Goal: Information Seeking & Learning: Find specific fact

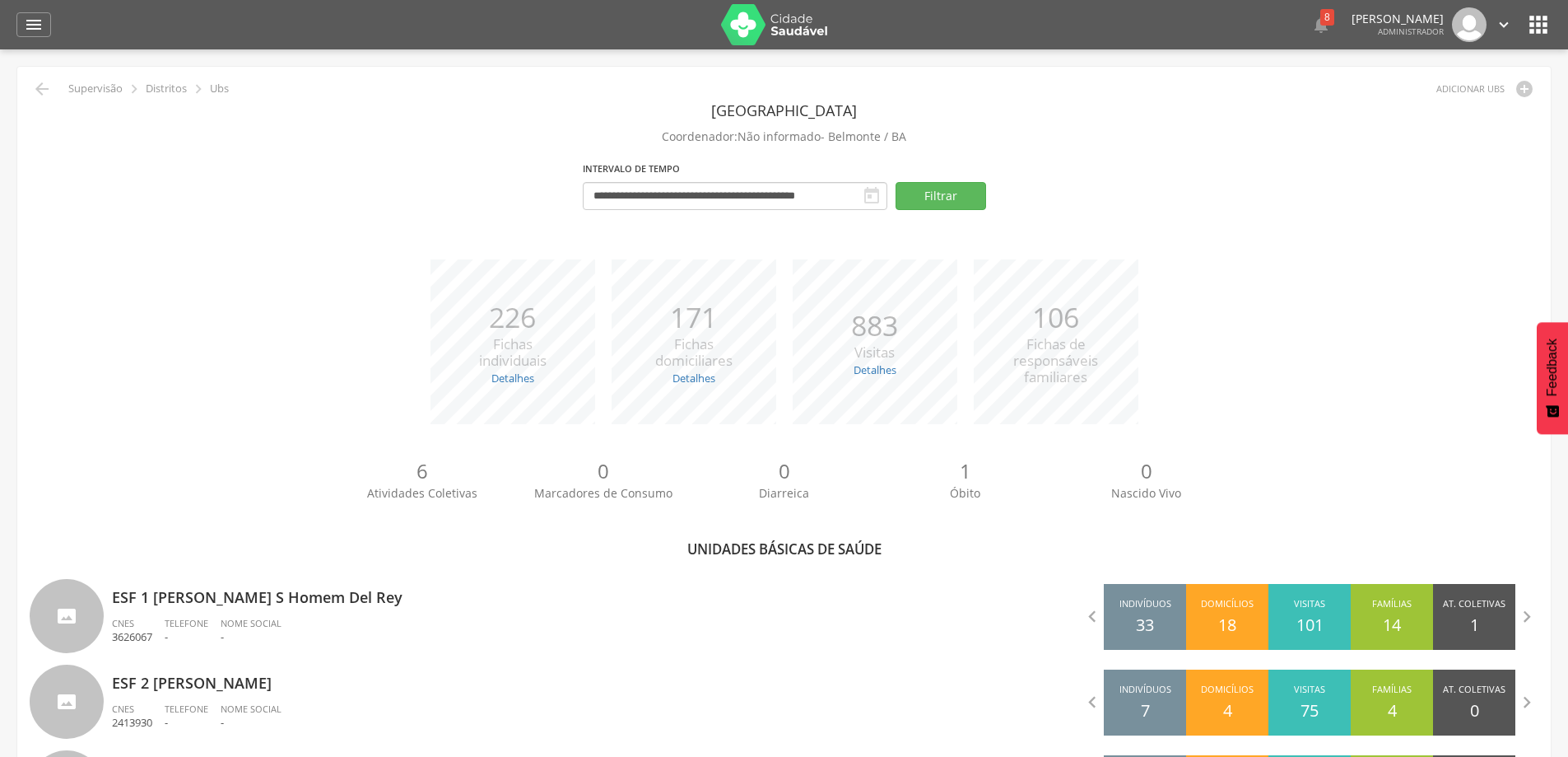
click at [188, 576] on p "ESF 1 [PERSON_NAME] S Homem Del Rey" at bounding box center [441, 592] width 660 height 33
type input "**********"
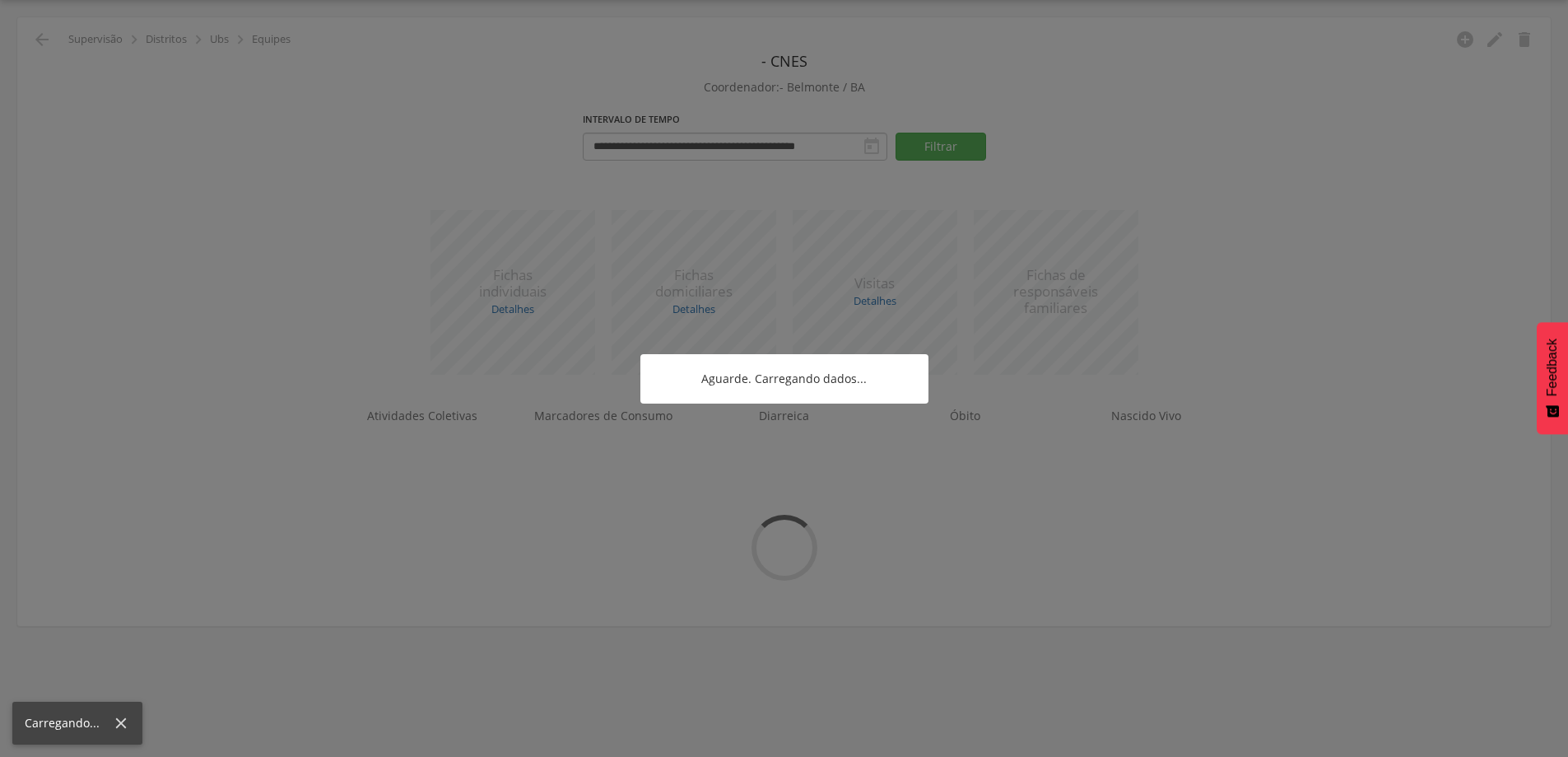
scroll to position [49, 0]
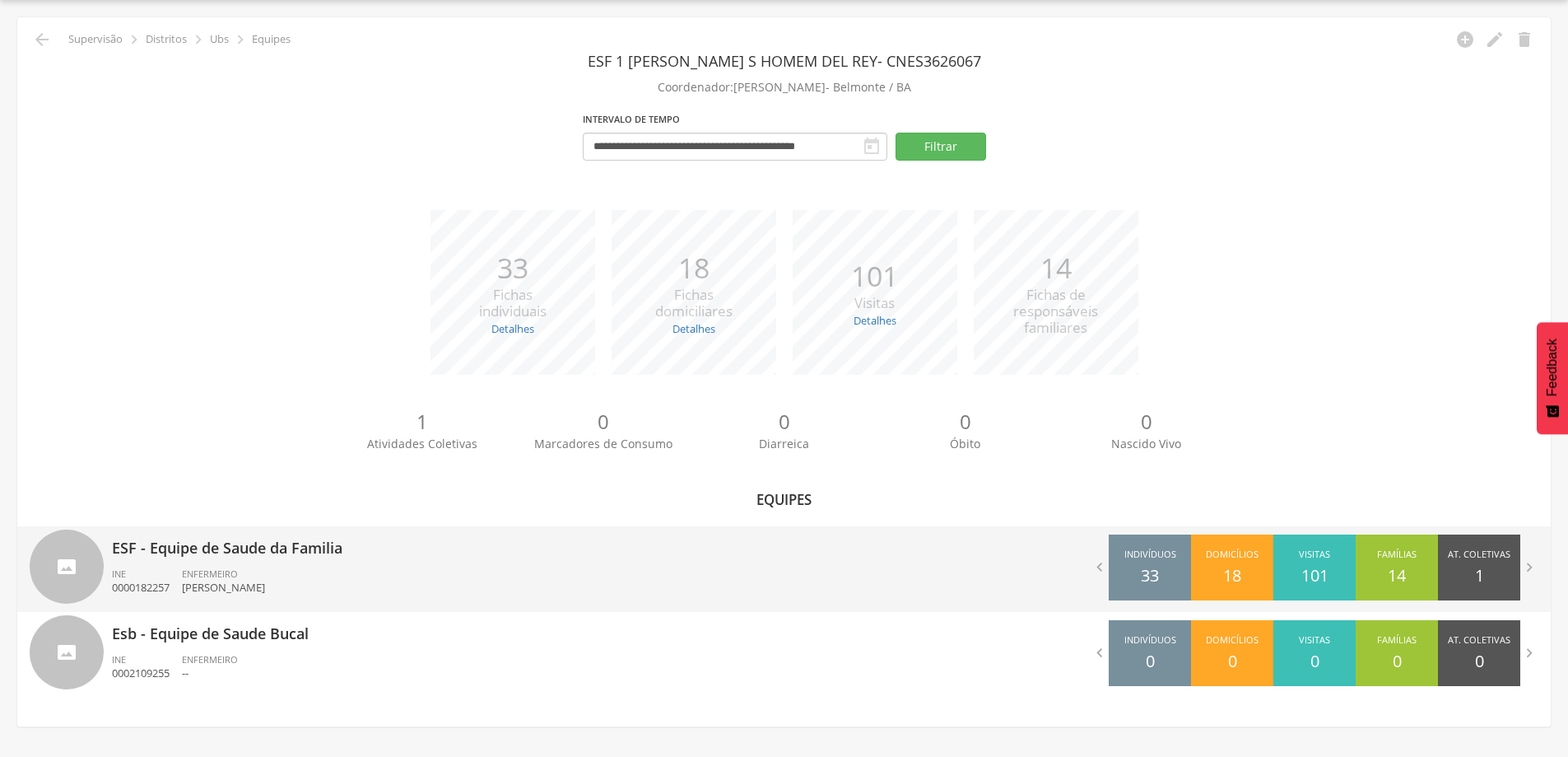
click at [229, 558] on p "ESF - Equipe de Saude da Familia" at bounding box center [441, 543] width 660 height 33
type input "**********"
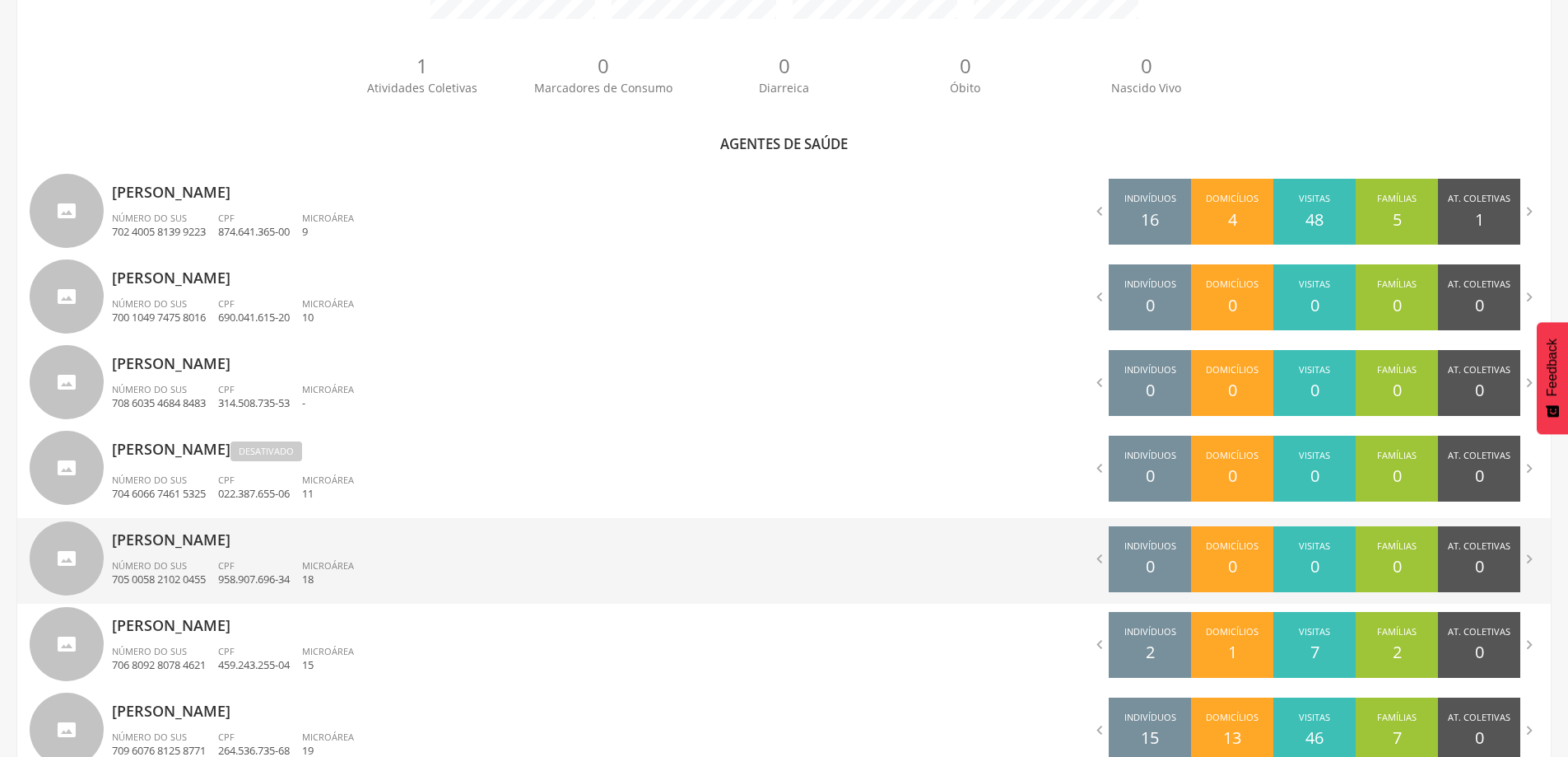
scroll to position [394, 0]
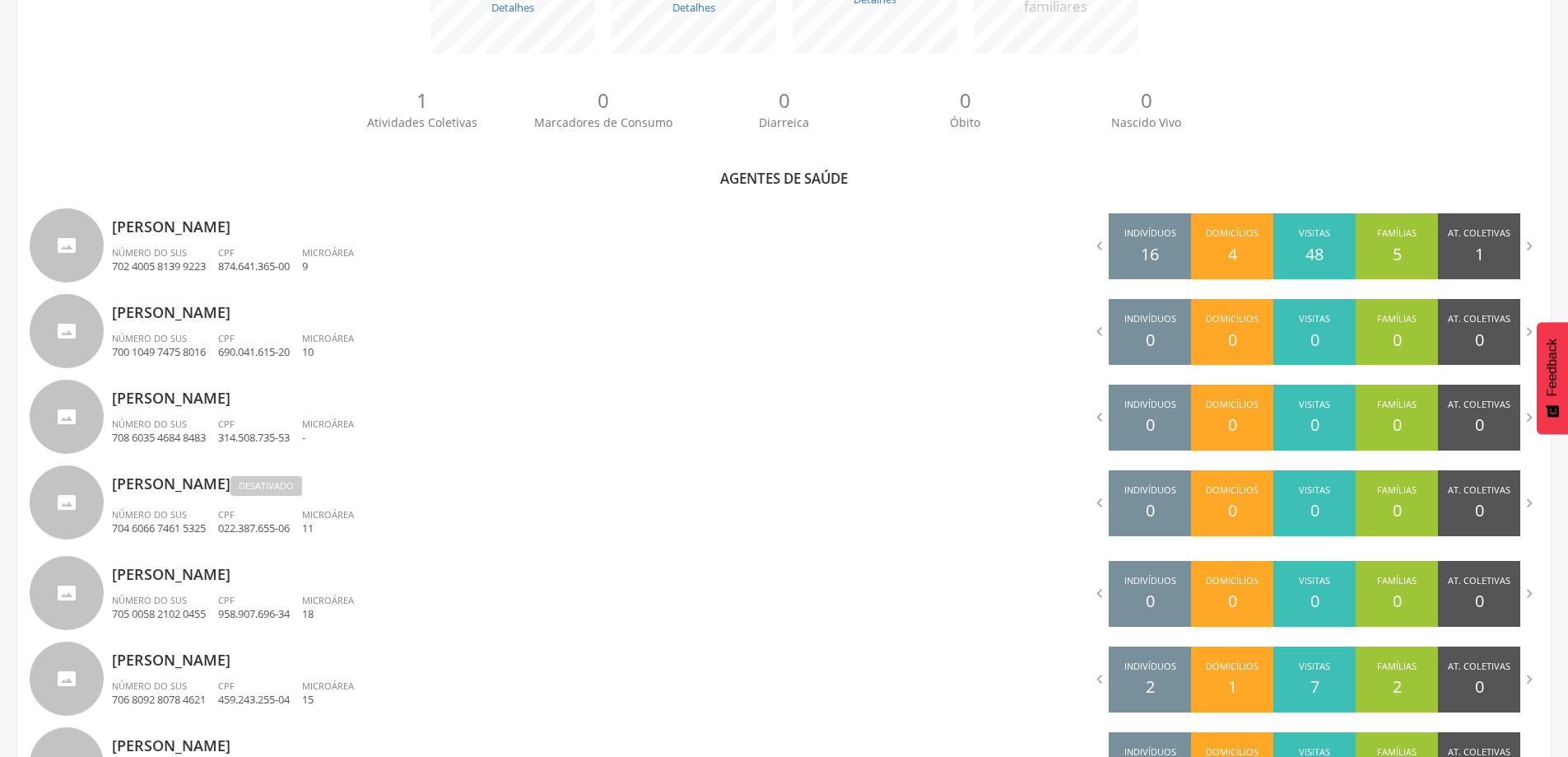
click at [215, 96] on div "1 Atividades Coletivas 0 Marcadores de Consumo 0 Diarreica 0 Óbito 0 Nascido Vi…" at bounding box center [784, 115] width 1509 height 90
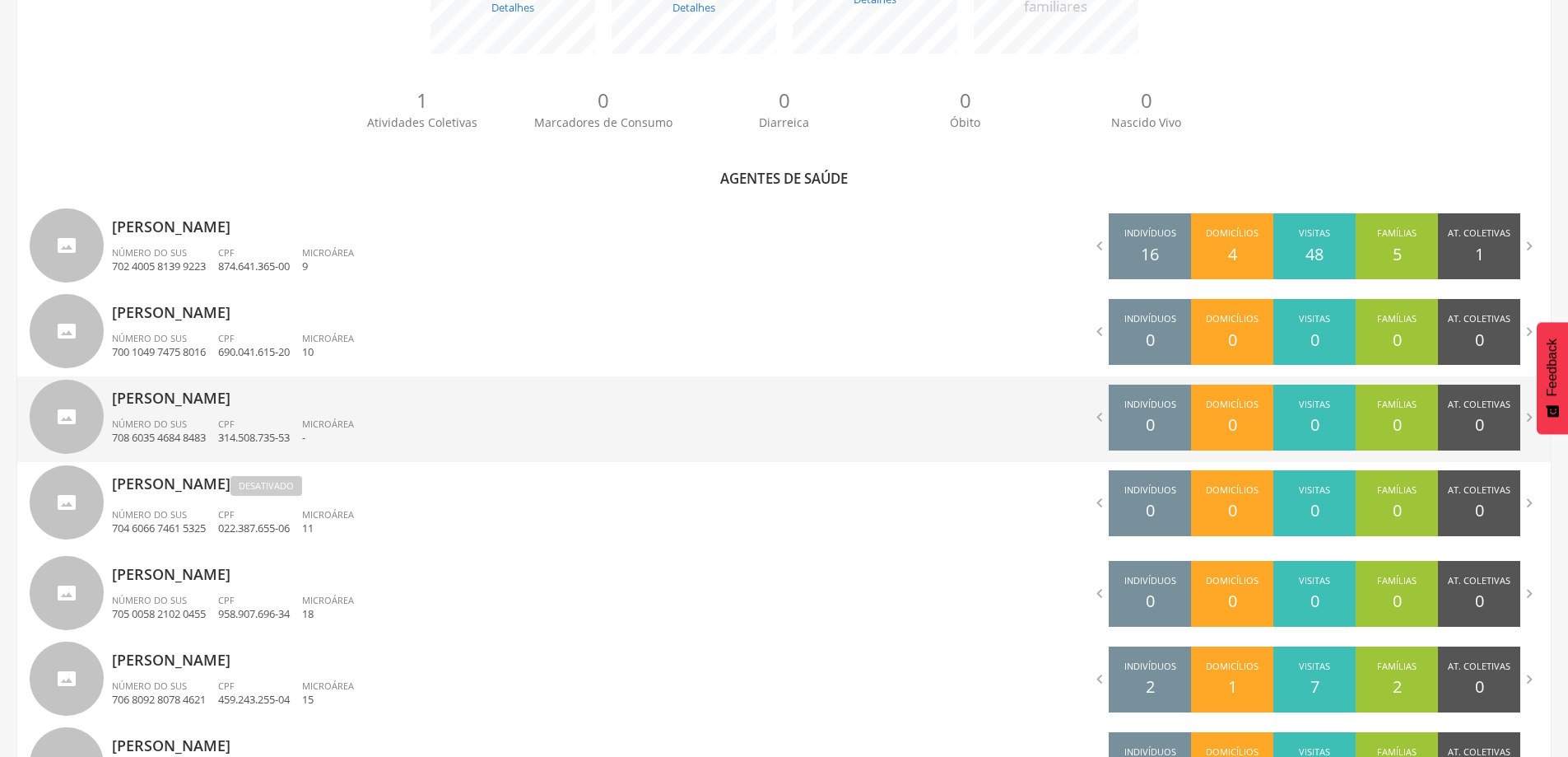
click at [838, 456] on div " Indivíduos 0 Domicílios 0 Visitas 0 Famílias 0 At. Coletivas 0 Consumo 0 Diar…" at bounding box center [1167, 417] width 768 height 82
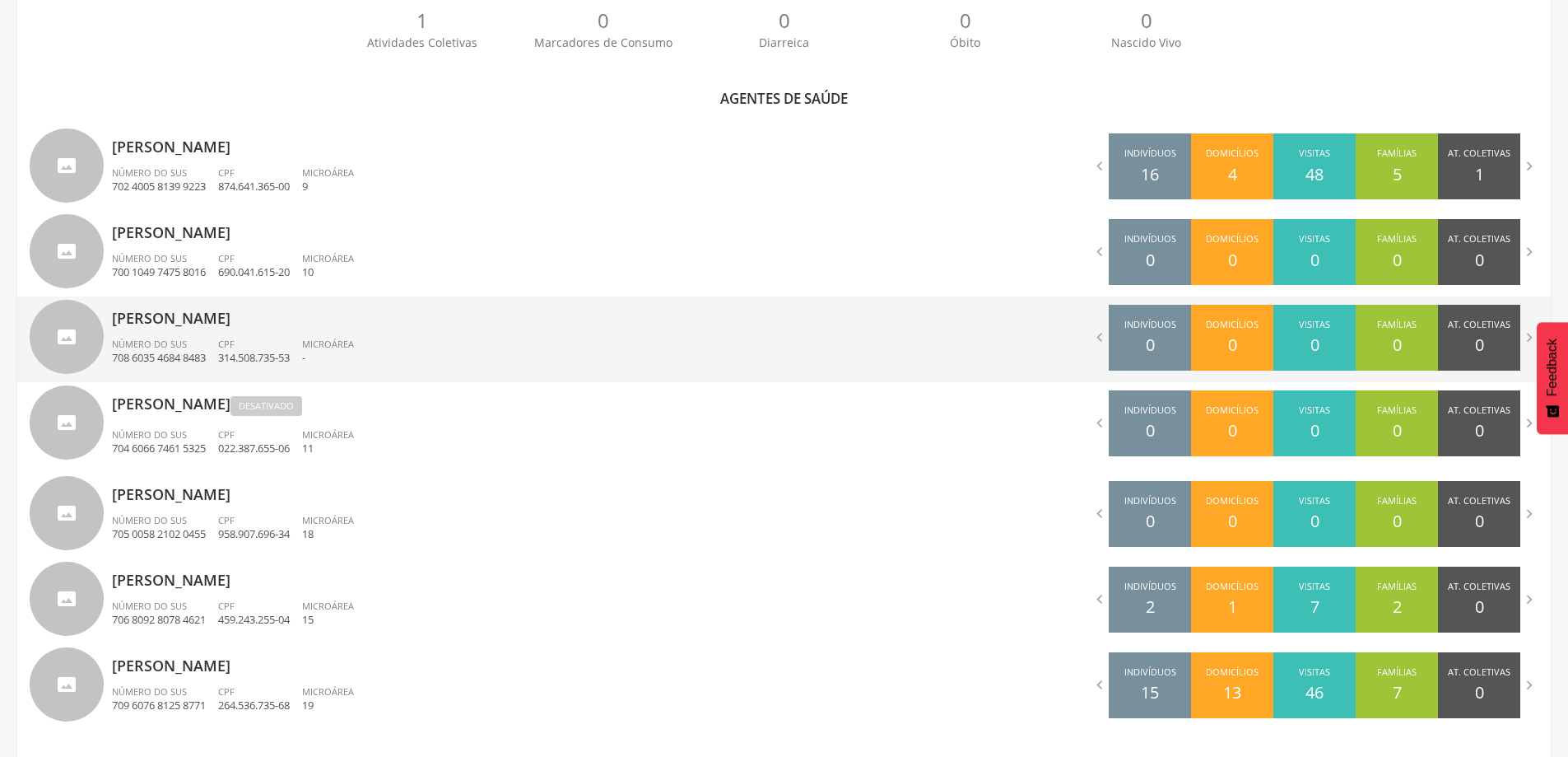
scroll to position [476, 0]
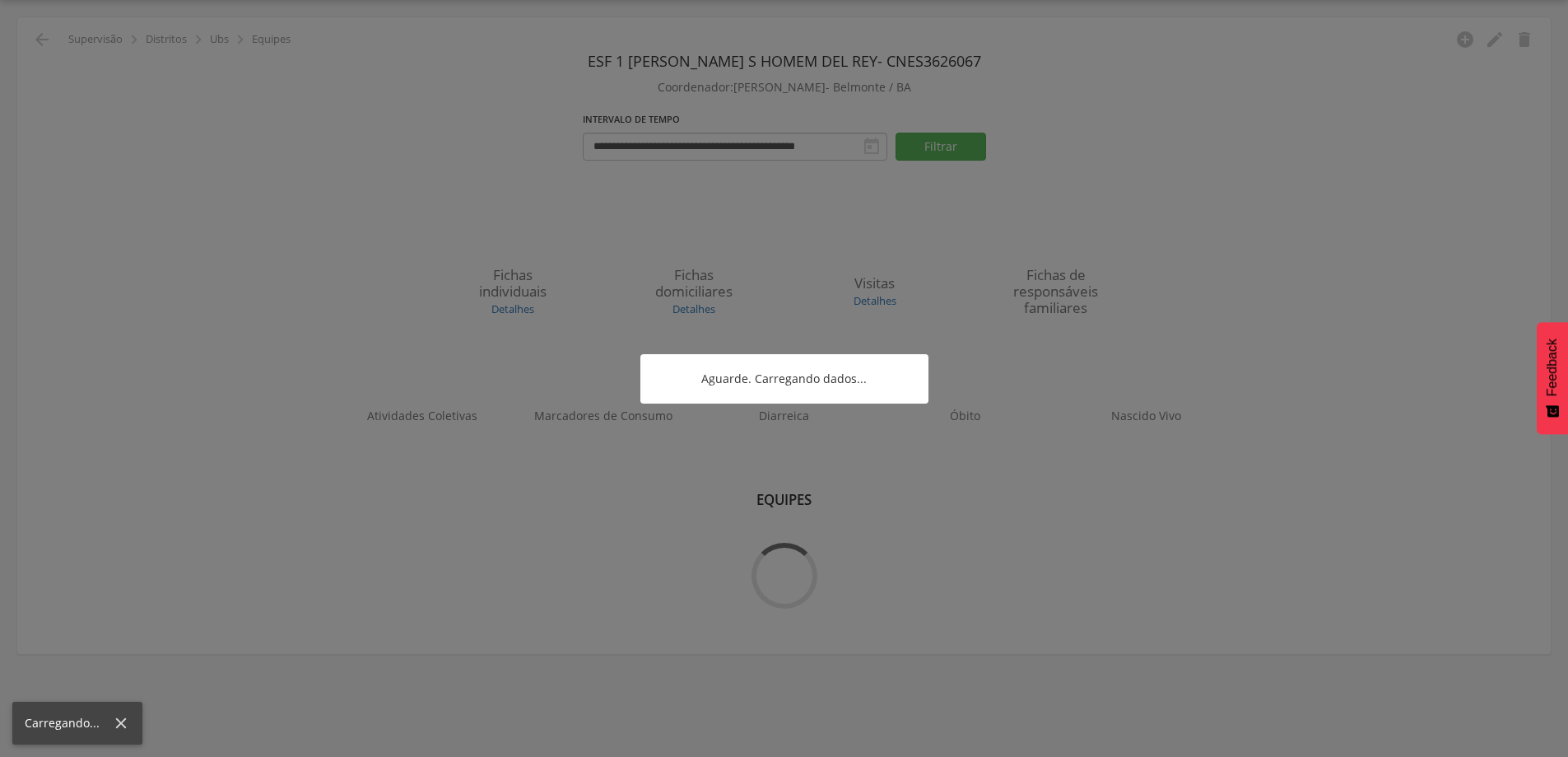
scroll to position [49, 0]
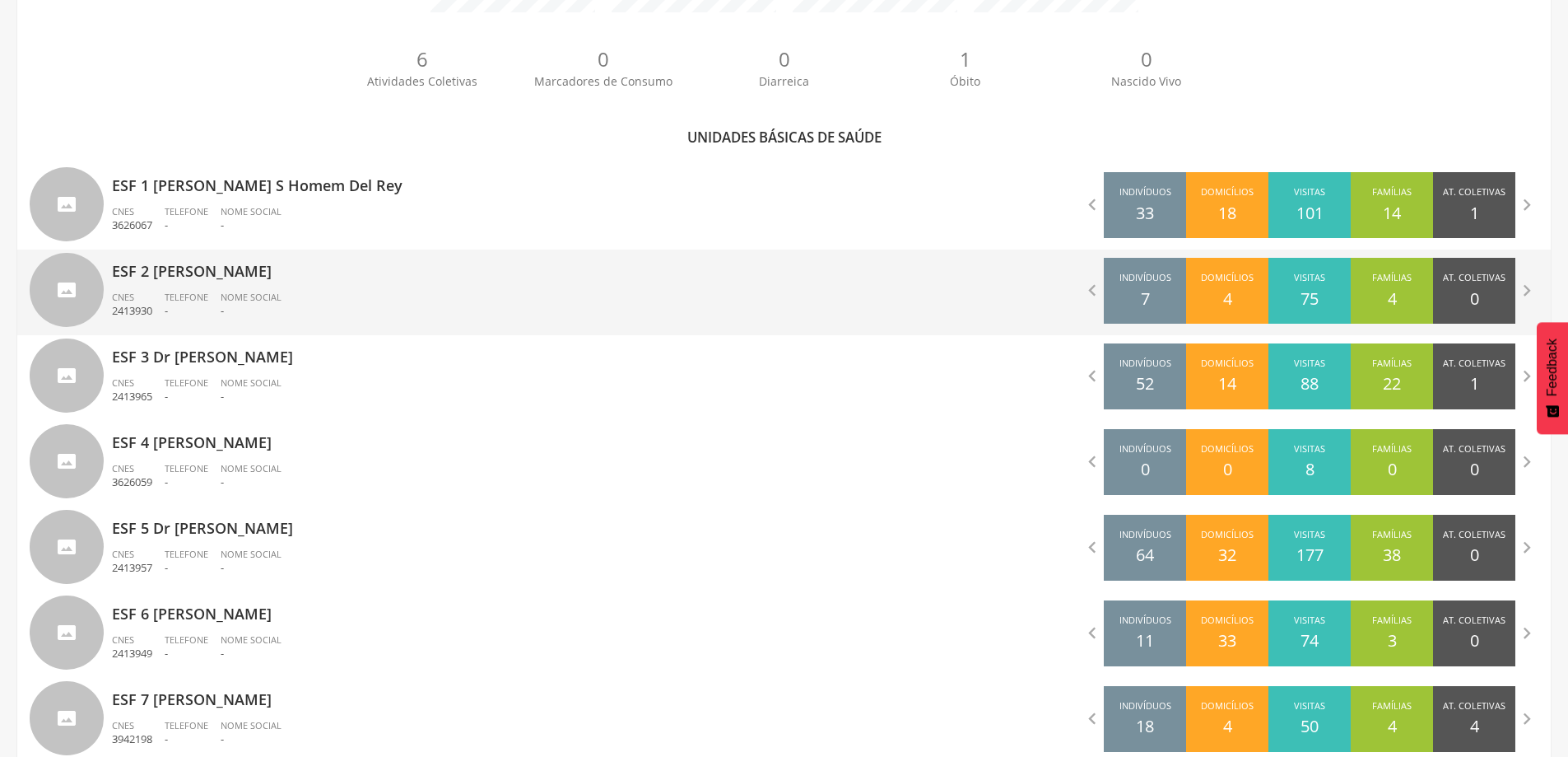
click at [262, 292] on span "Nome Social" at bounding box center [250, 296] width 61 height 13
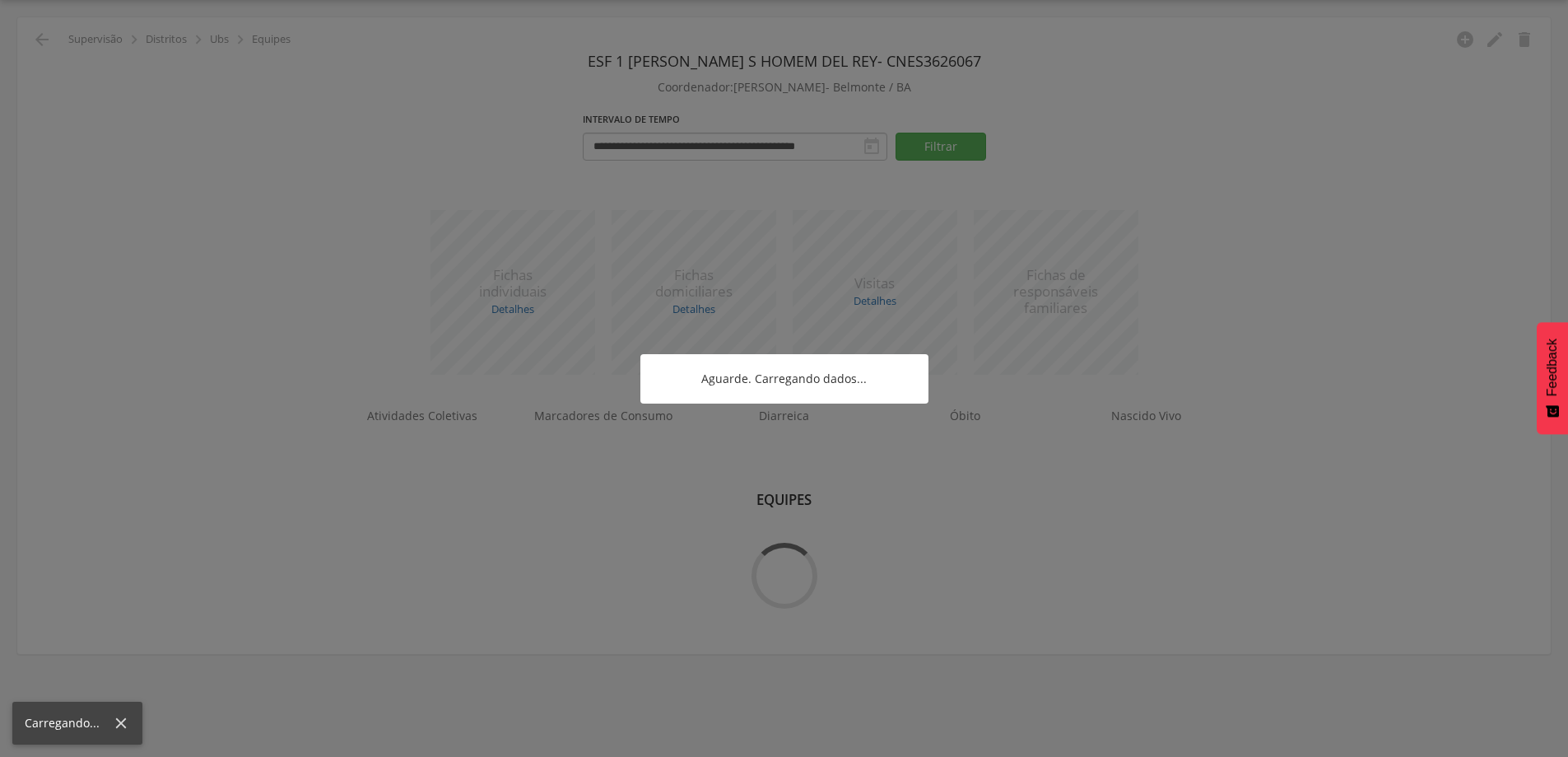
scroll to position [49, 0]
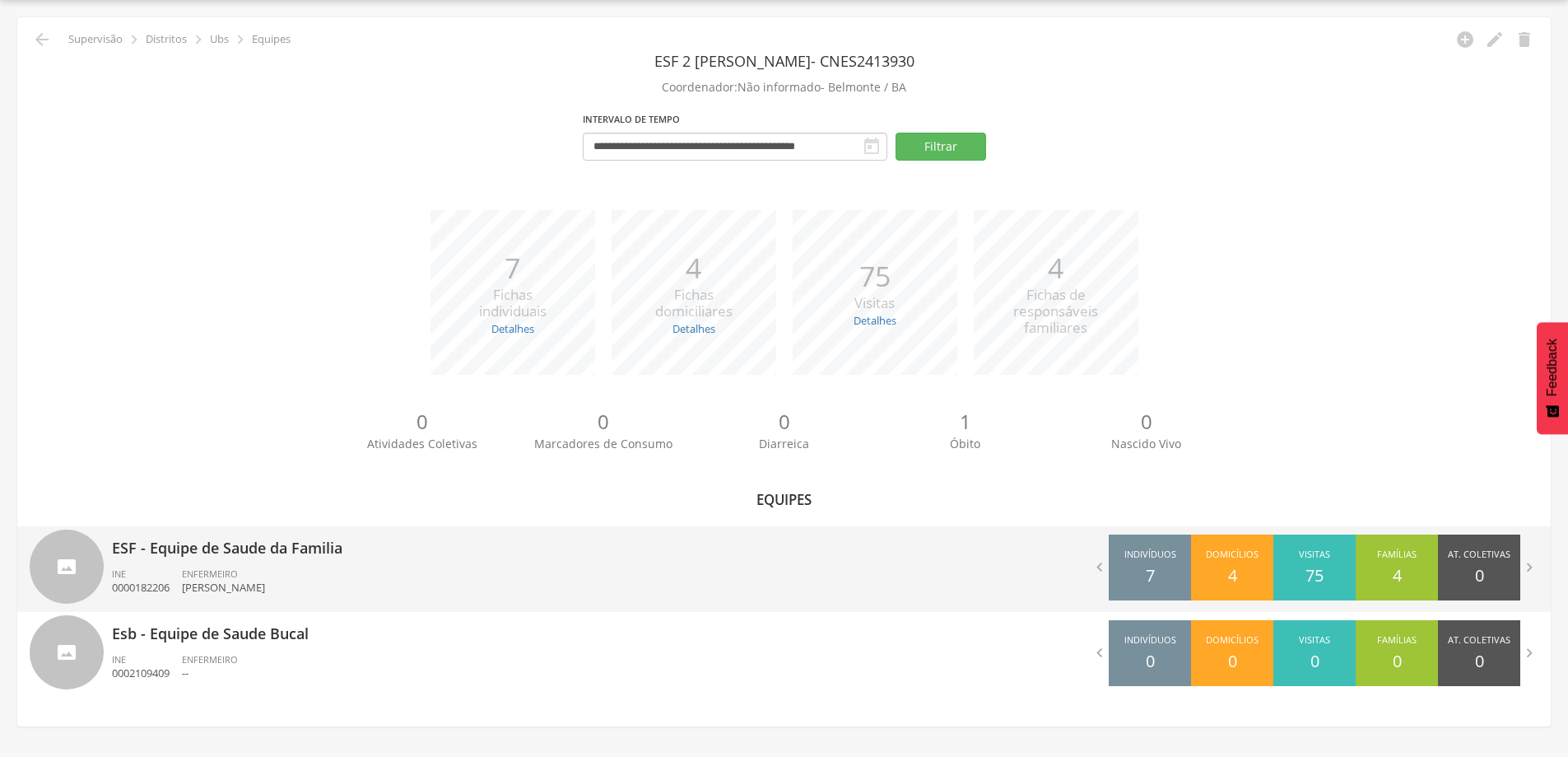
click at [247, 575] on div "ENFERMEIRO [PERSON_NAME]" at bounding box center [229, 581] width 95 height 28
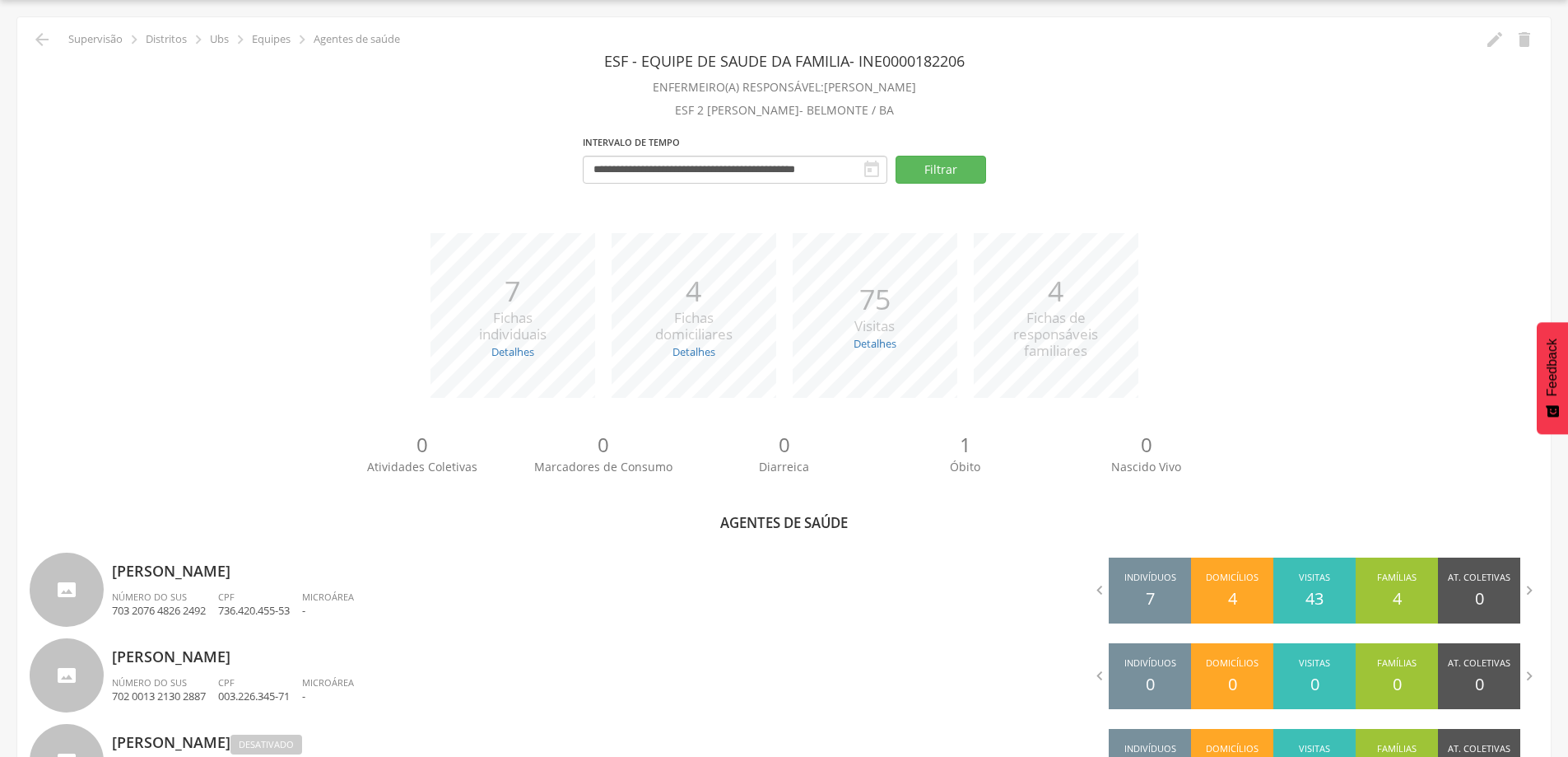
scroll to position [305, 0]
